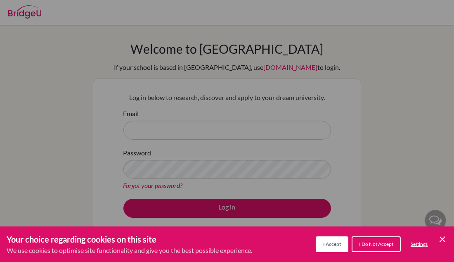
click at [322, 248] on button "I Accept" at bounding box center [332, 244] width 33 height 16
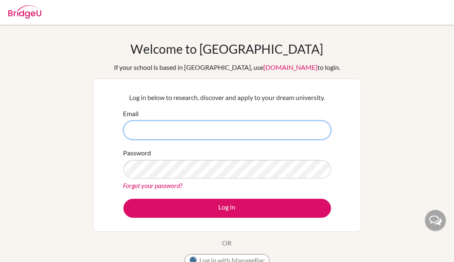
click at [264, 133] on input "Email" at bounding box center [227, 130] width 208 height 19
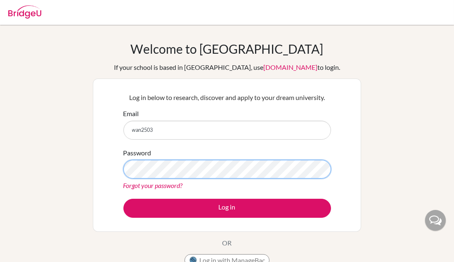
click at [123, 199] on button "Log in" at bounding box center [227, 208] width 208 height 19
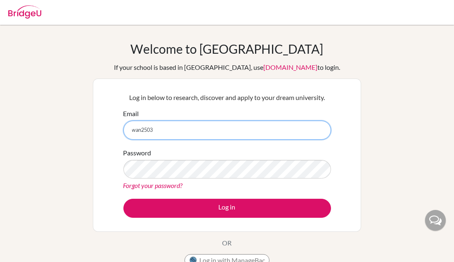
click at [173, 132] on input "wan2503" at bounding box center [227, 130] width 208 height 19
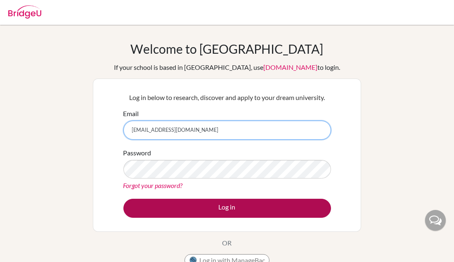
type input "[EMAIL_ADDRESS][DOMAIN_NAME]"
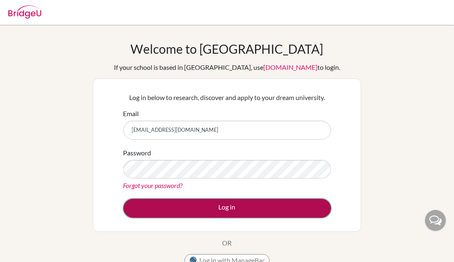
click at [236, 214] on button "Log in" at bounding box center [227, 208] width 208 height 19
